Goal: Task Accomplishment & Management: Complete application form

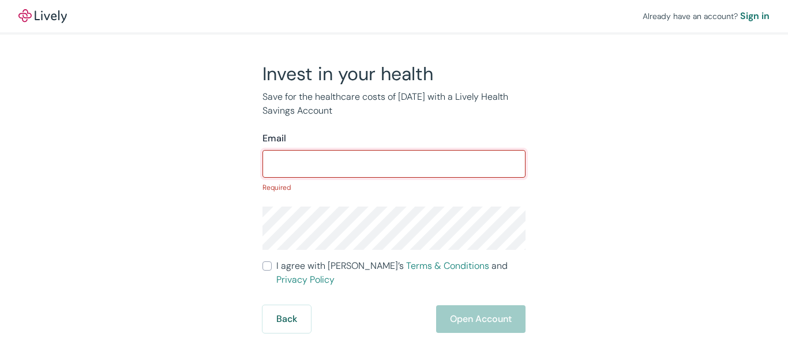
click at [317, 164] on input "Email" at bounding box center [393, 163] width 263 height 23
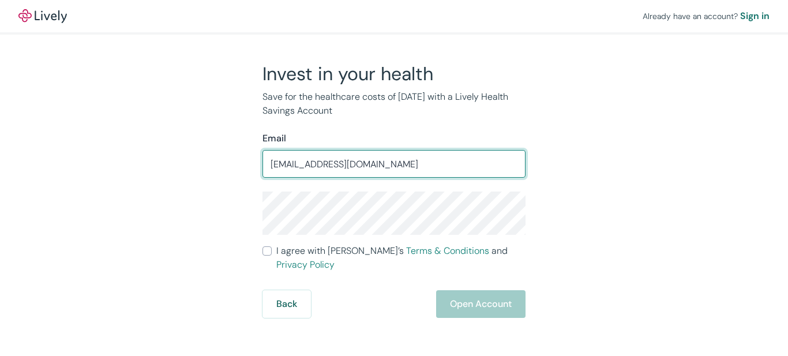
type input "[EMAIL_ADDRESS][DOMAIN_NAME]"
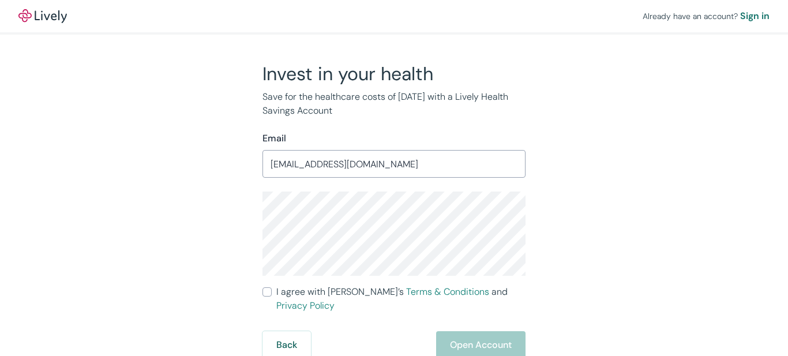
click at [267, 292] on input "I agree with Lively’s Terms & Conditions and Privacy Policy" at bounding box center [266, 291] width 9 height 9
checkbox input "true"
click at [464, 331] on button "Open Account" at bounding box center [480, 345] width 89 height 28
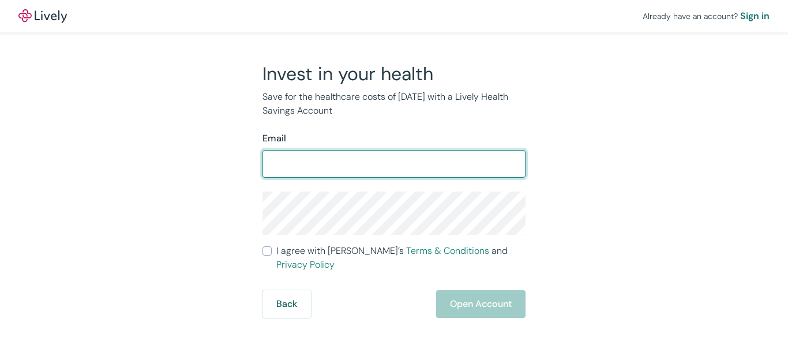
click at [314, 167] on input "Email" at bounding box center [393, 163] width 263 height 23
type input "[EMAIL_ADDRESS][DOMAIN_NAME]"
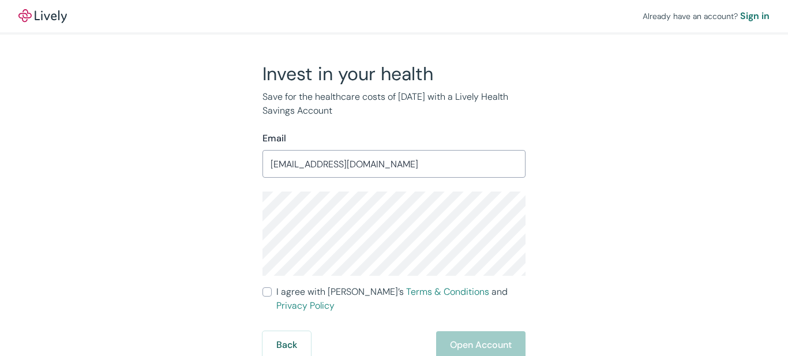
click at [268, 289] on input "I agree with Lively’s Terms & Conditions and Privacy Policy" at bounding box center [266, 291] width 9 height 9
checkbox input "true"
click at [468, 331] on button "Open Account" at bounding box center [480, 345] width 89 height 28
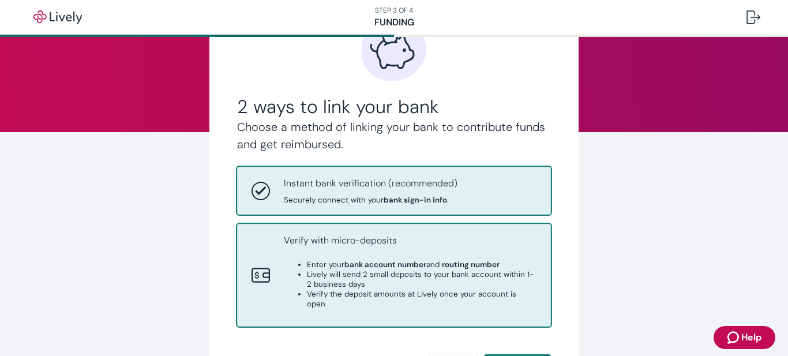
scroll to position [115, 0]
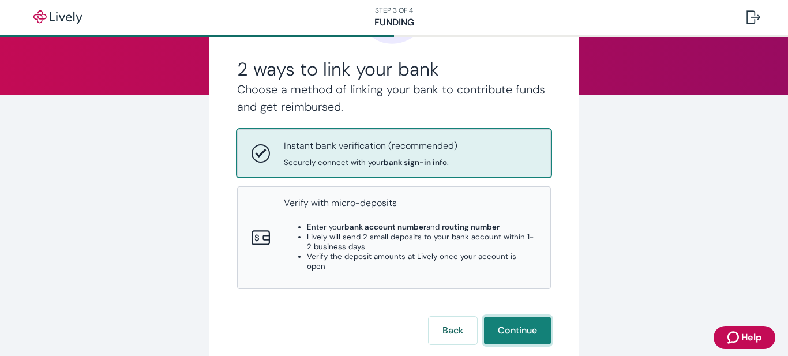
click at [509, 317] on button "Continue" at bounding box center [517, 331] width 67 height 28
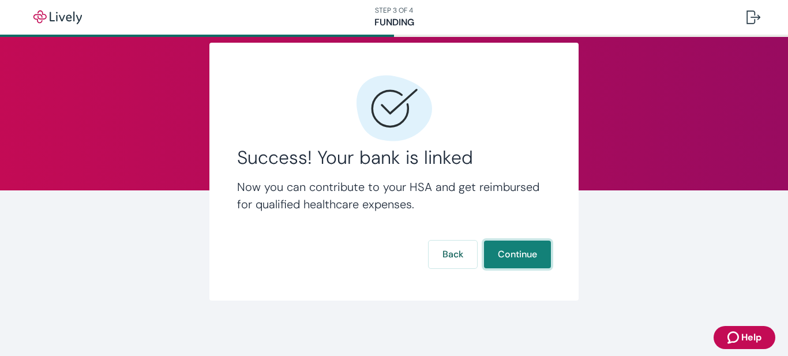
scroll to position [20, 0]
click at [502, 251] on button "Continue" at bounding box center [517, 254] width 67 height 28
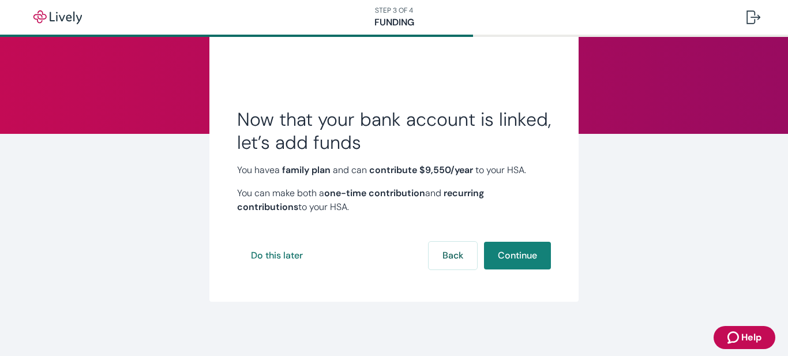
scroll to position [77, 0]
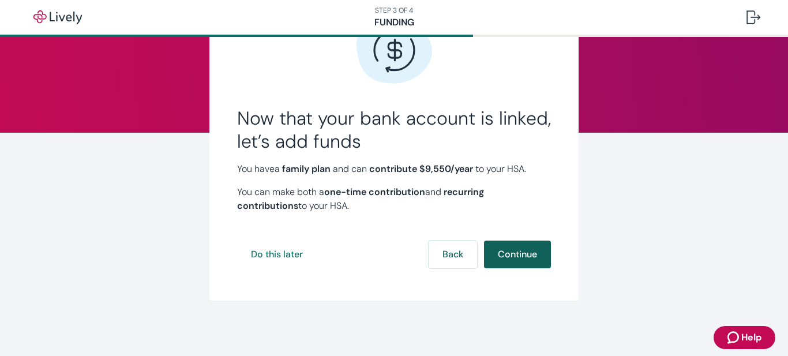
click at [513, 250] on button "Continue" at bounding box center [517, 254] width 67 height 28
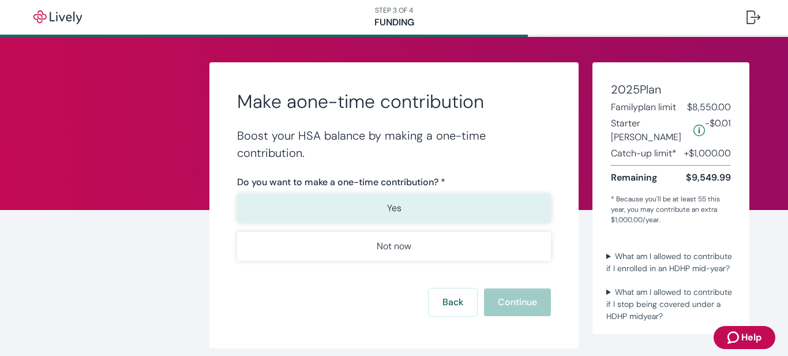
click at [398, 204] on button "Yes" at bounding box center [394, 208] width 314 height 29
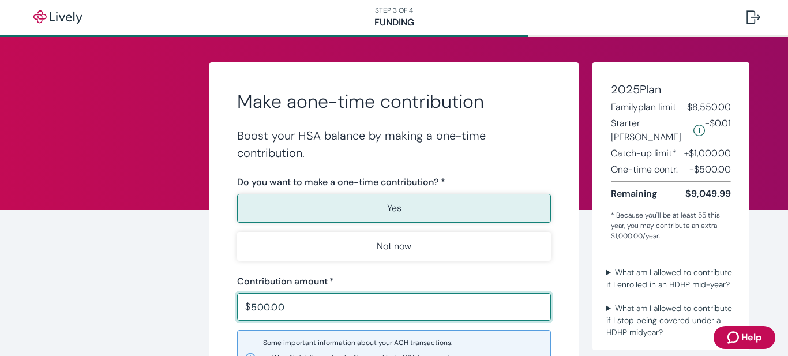
scroll to position [115, 0]
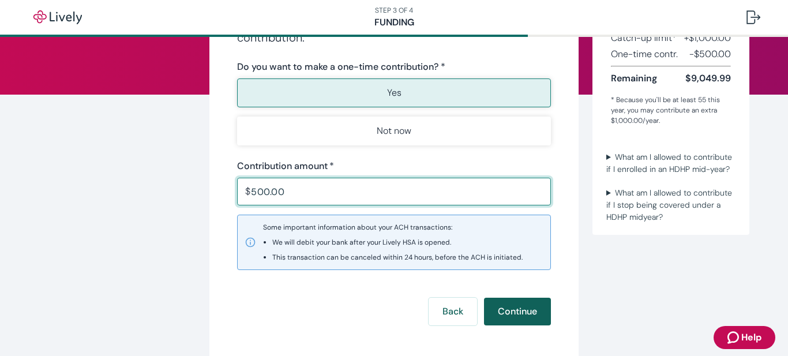
type input "500.00"
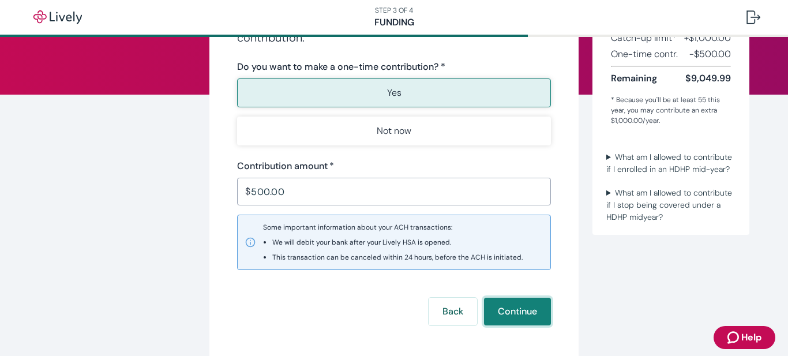
click at [506, 313] on button "Continue" at bounding box center [517, 312] width 67 height 28
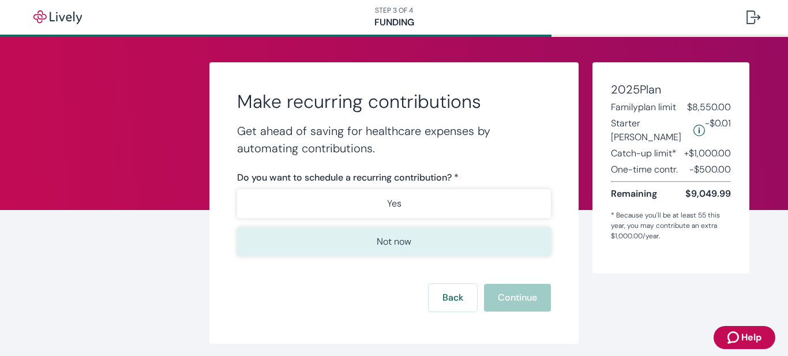
click at [389, 238] on p "Not now" at bounding box center [394, 242] width 35 height 14
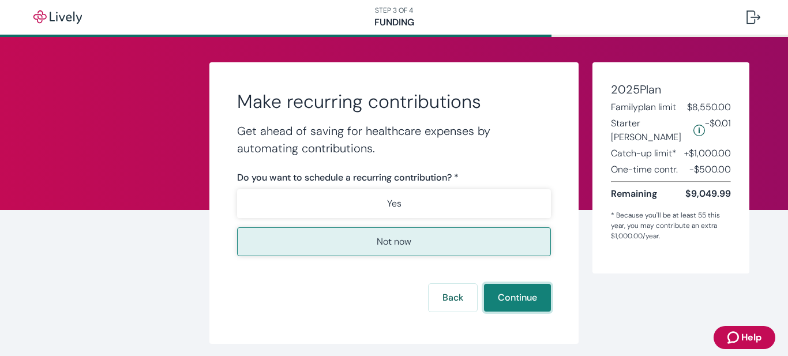
click at [505, 296] on button "Continue" at bounding box center [517, 298] width 67 height 28
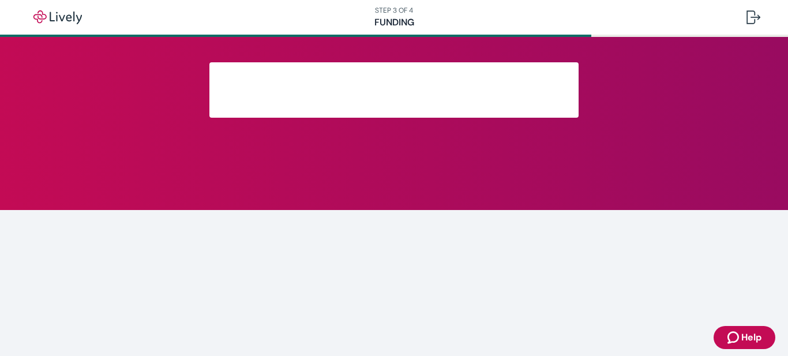
scroll to position [124, 0]
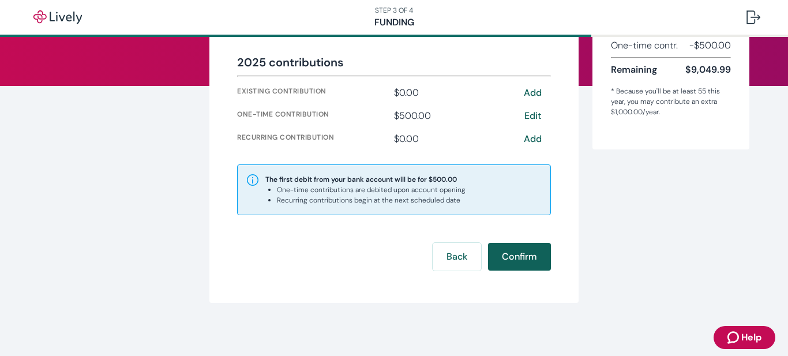
click at [521, 254] on button "Confirm" at bounding box center [519, 257] width 63 height 28
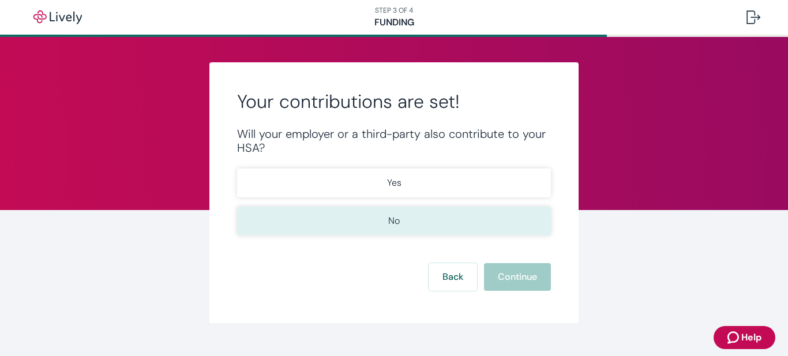
click at [390, 219] on p "No" at bounding box center [394, 221] width 12 height 14
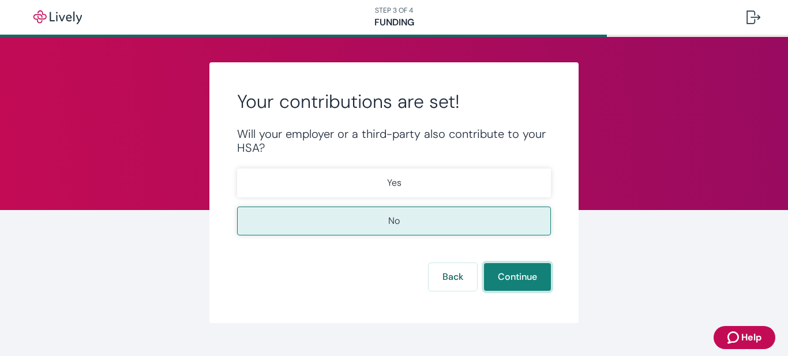
click at [510, 277] on button "Continue" at bounding box center [517, 277] width 67 height 28
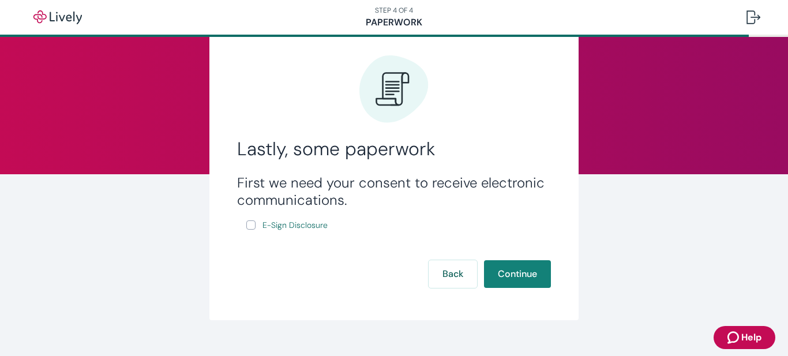
scroll to position [55, 0]
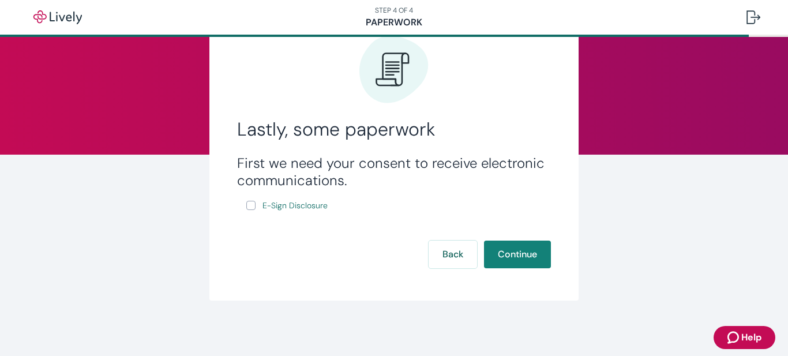
click at [246, 204] on input "E-Sign Disclosure" at bounding box center [250, 205] width 9 height 9
checkbox input "true"
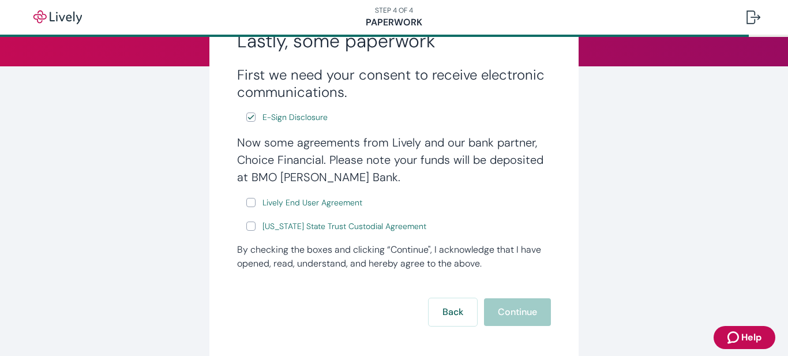
scroll to position [171, 0]
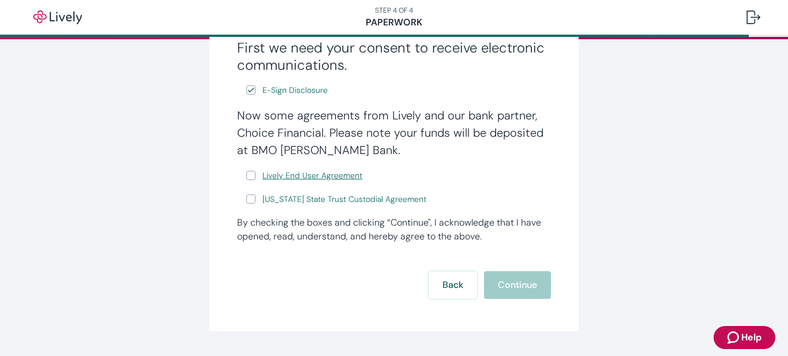
click at [306, 172] on span "Lively End User Agreement" at bounding box center [312, 176] width 100 height 12
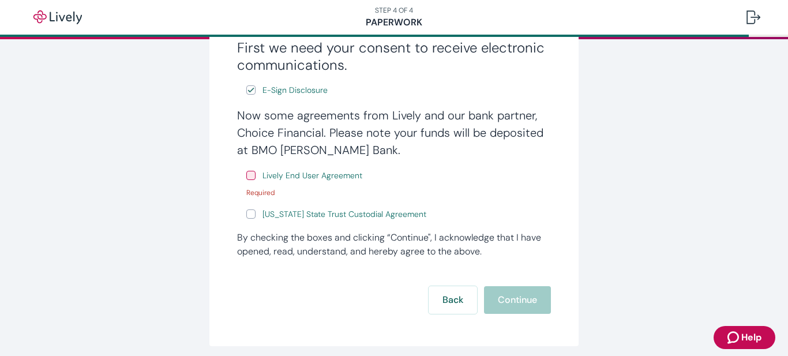
click at [247, 174] on input "Lively End User Agreement" at bounding box center [250, 175] width 9 height 9
checkbox input "true"
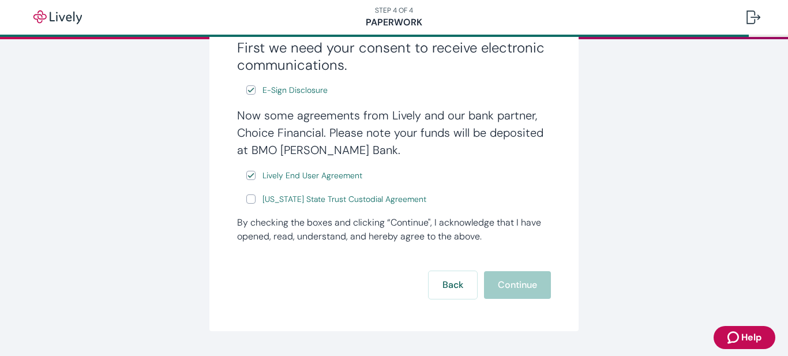
click at [246, 198] on input "Wyoming State Trust Custodial Agreement" at bounding box center [250, 198] width 9 height 9
checkbox input "true"
click at [512, 289] on button "Continue" at bounding box center [517, 285] width 67 height 28
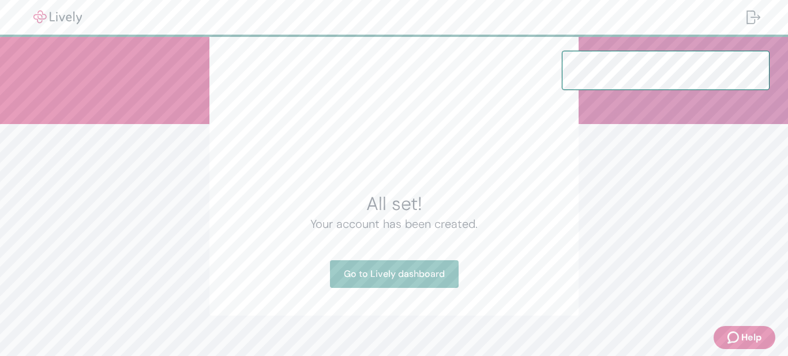
scroll to position [101, 0]
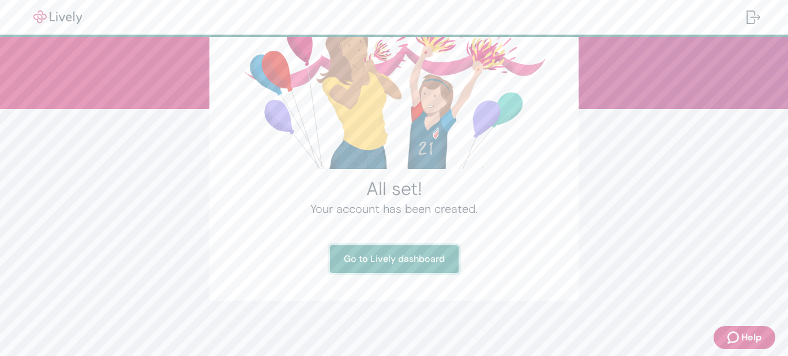
click at [388, 261] on link "Go to Lively dashboard" at bounding box center [394, 259] width 129 height 28
